Goal: Contribute content

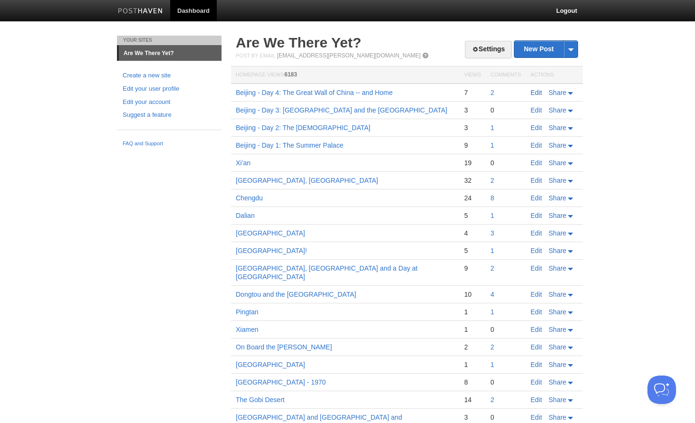
click at [536, 93] on link "Edit" at bounding box center [535, 93] width 11 height 8
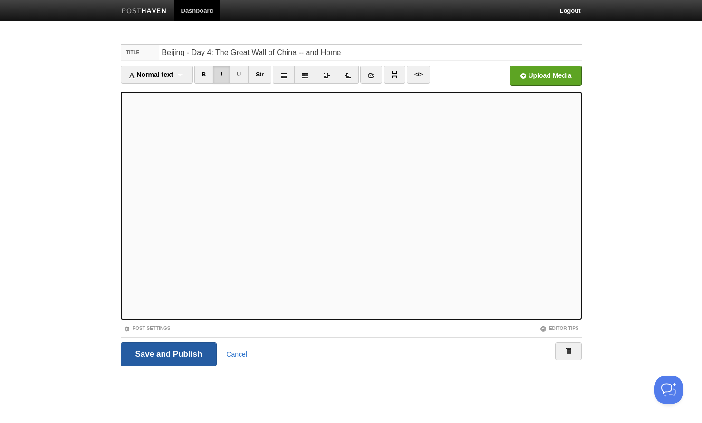
click at [171, 358] on input "Save and Publish" at bounding box center [169, 355] width 96 height 24
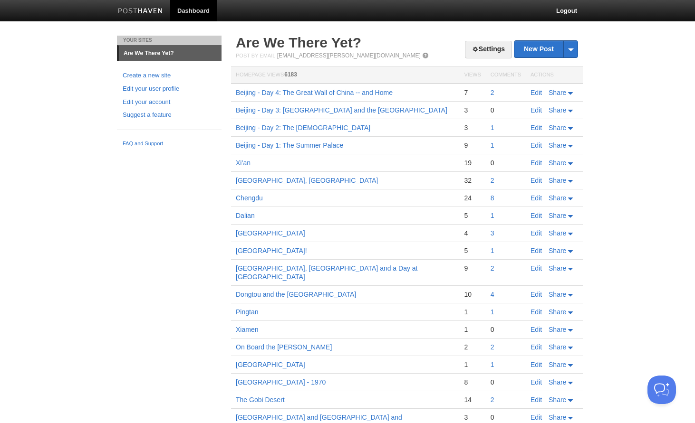
click at [194, 396] on div "Your Sites Are We There Yet? Create a new site Edit your user profile Edit your…" at bounding box center [347, 266] width 475 height 460
click at [535, 92] on link "Edit" at bounding box center [535, 93] width 11 height 8
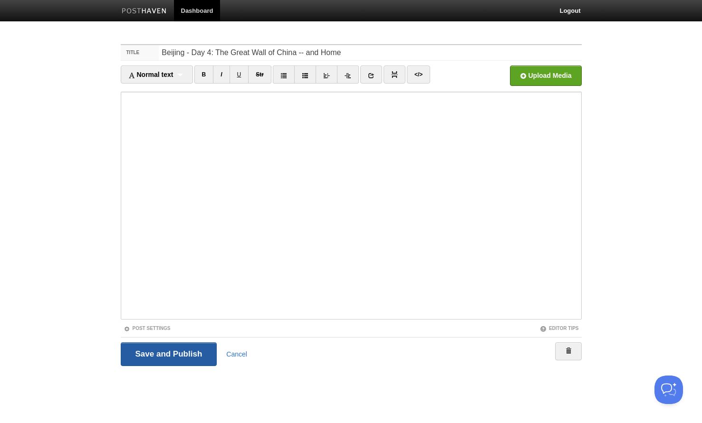
click at [159, 354] on input "Save and Publish" at bounding box center [169, 355] width 96 height 24
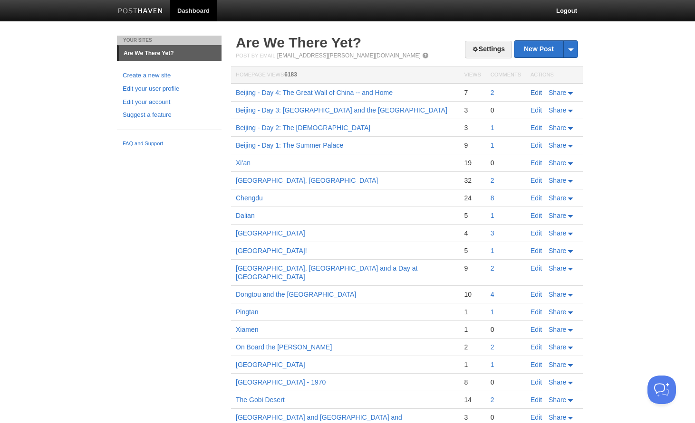
click at [534, 91] on link "Edit" at bounding box center [535, 93] width 11 height 8
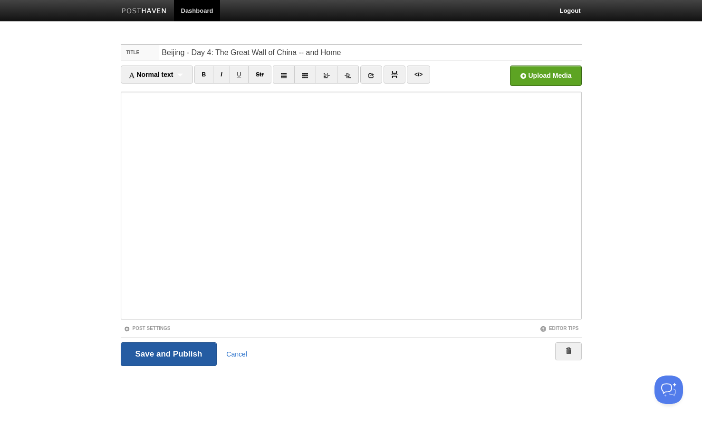
click at [175, 354] on input "Save and Publish" at bounding box center [169, 355] width 96 height 24
